Goal: Information Seeking & Learning: Learn about a topic

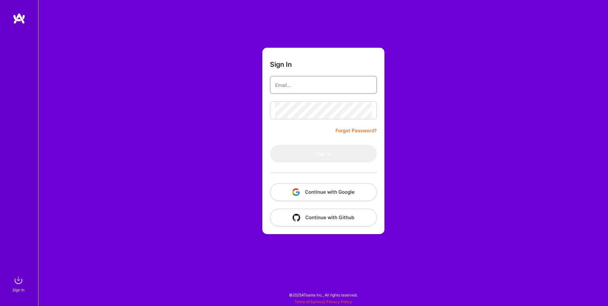
type input "[EMAIL_ADDRESS][DOMAIN_NAME]"
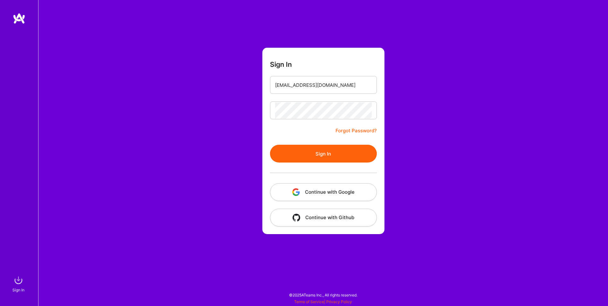
click at [266, 161] on form "Sign In [EMAIL_ADDRESS][DOMAIN_NAME] Forgot Password? Sign In Continue with Goo…" at bounding box center [323, 141] width 122 height 186
click at [286, 159] on button "Sign In" at bounding box center [323, 154] width 107 height 18
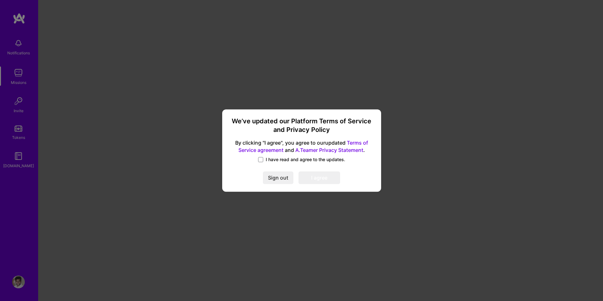
click at [276, 163] on span "I have read and agree to the updates." at bounding box center [305, 159] width 79 height 6
click at [0, 0] on input "I have read and agree to the updates." at bounding box center [0, 0] width 0 height 0
click at [316, 180] on button "I agree" at bounding box center [319, 178] width 42 height 13
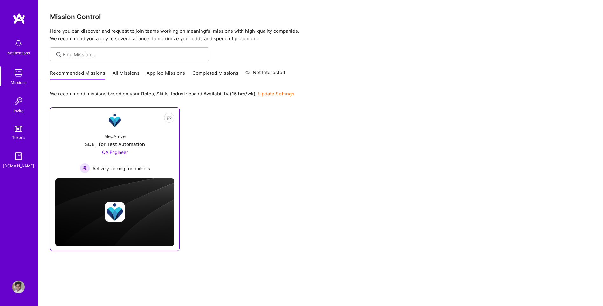
click at [105, 174] on div "Not Interested MedArrive SDET for Test Automation QA Engineer Actively looking …" at bounding box center [115, 178] width 130 height 143
click at [132, 139] on div "MedArrive SDET for Test Automation QA Engineer Actively looking for builders" at bounding box center [114, 150] width 119 height 45
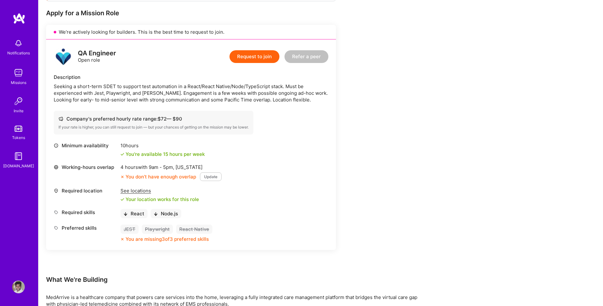
scroll to position [127, 0]
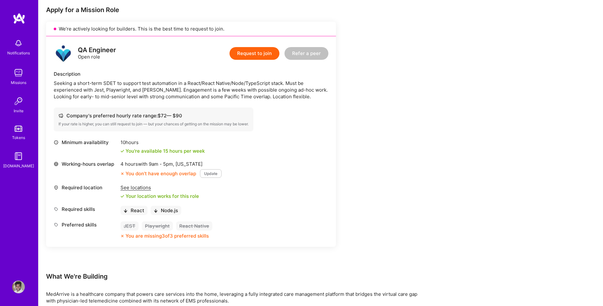
click at [210, 174] on button "Update" at bounding box center [211, 173] width 22 height 9
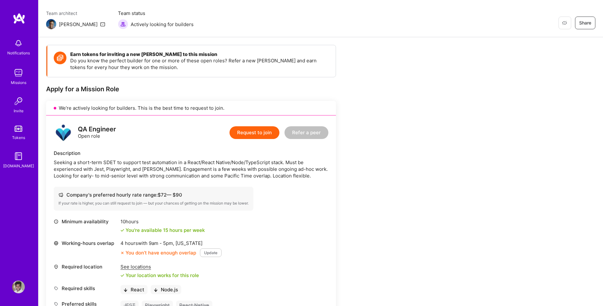
scroll to position [0, 0]
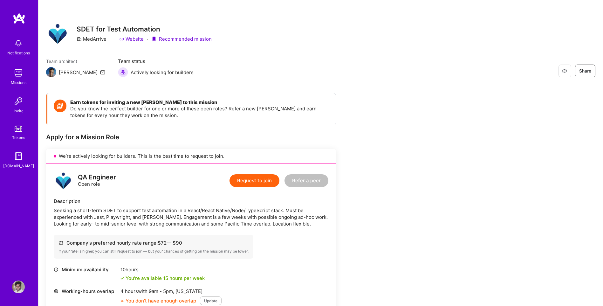
click at [19, 48] on img at bounding box center [18, 43] width 13 height 13
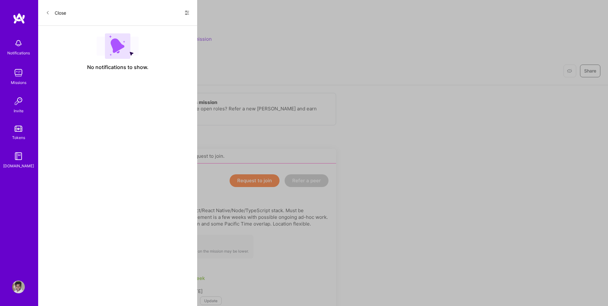
click at [21, 65] on div "Notifications Missions Invite Tokens [DOMAIN_NAME]" at bounding box center [19, 102] width 38 height 133
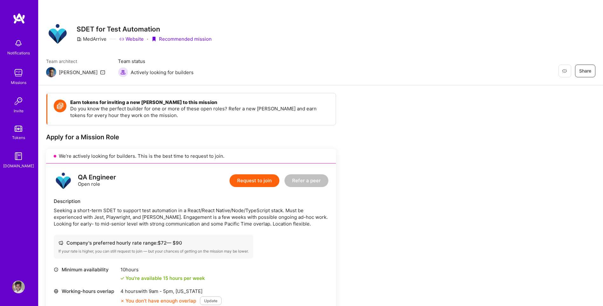
click at [20, 71] on img at bounding box center [18, 72] width 13 height 13
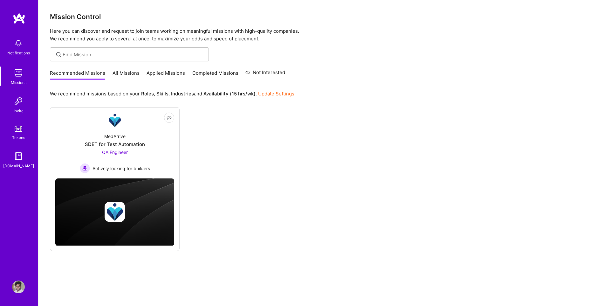
click at [17, 19] on img at bounding box center [19, 18] width 13 height 11
